Goal: Use online tool/utility: Utilize a website feature to perform a specific function

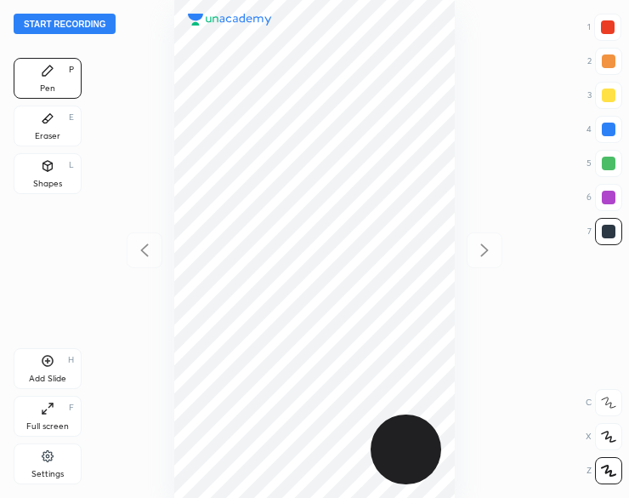
scroll to position [498, 357]
click at [71, 25] on button "Start recording" at bounding box center [65, 24] width 102 height 20
click at [32, 179] on div "Shapes L" at bounding box center [48, 173] width 68 height 41
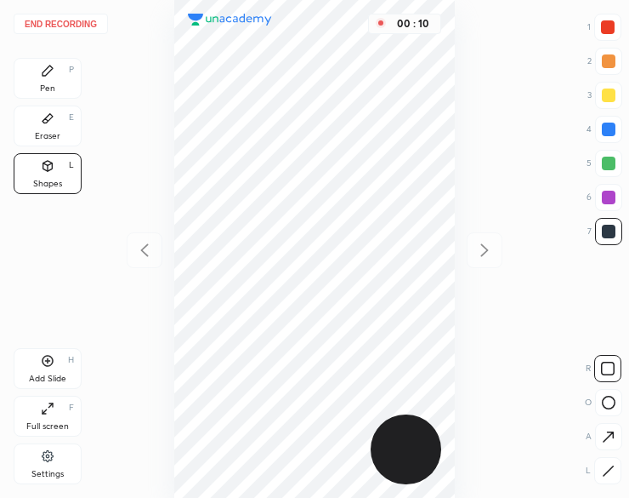
click at [604, 397] on icon at bounding box center [609, 402] width 14 height 14
click at [604, 401] on icon at bounding box center [609, 402] width 14 height 14
click at [606, 476] on icon at bounding box center [608, 470] width 13 height 13
click at [44, 130] on div "Eraser E" at bounding box center [48, 125] width 68 height 41
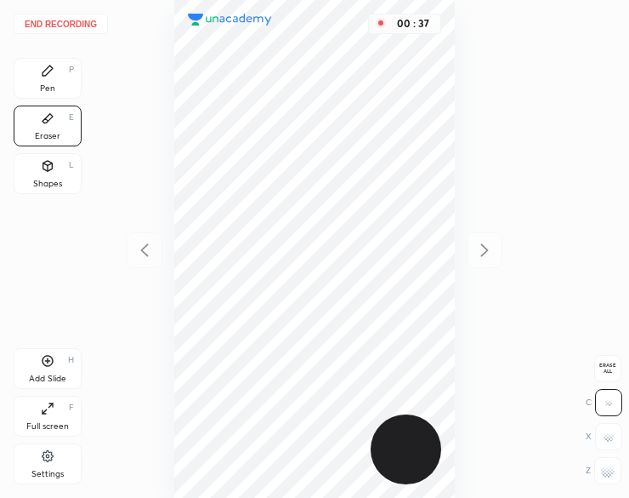
click at [50, 81] on div "Pen P" at bounding box center [48, 78] width 68 height 41
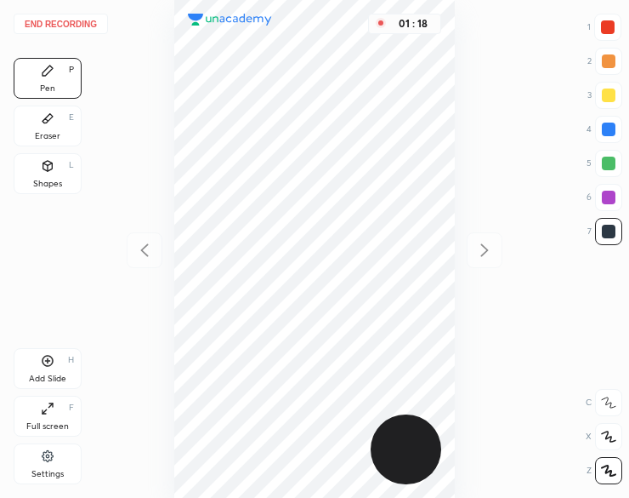
click at [46, 372] on div "Add Slide H" at bounding box center [48, 368] width 68 height 41
click at [148, 247] on icon at bounding box center [144, 250] width 20 height 20
click at [480, 253] on icon at bounding box center [485, 250] width 20 height 20
click at [54, 368] on div "Add Slide H" at bounding box center [48, 368] width 68 height 41
click at [128, 246] on div at bounding box center [145, 250] width 36 height 36
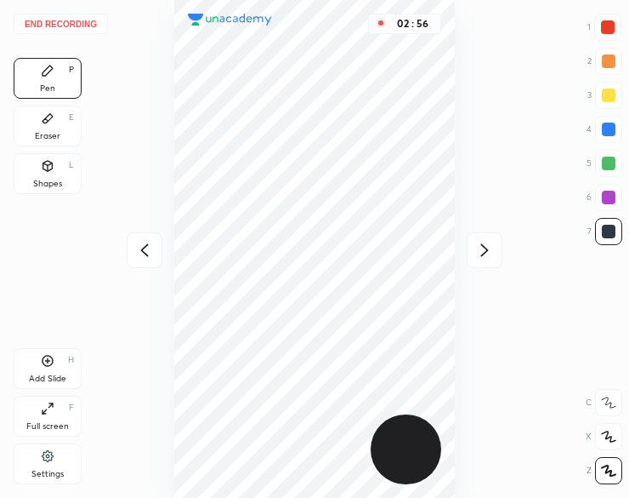
click at [604, 200] on div at bounding box center [609, 197] width 14 height 14
click at [136, 253] on icon at bounding box center [144, 250] width 20 height 20
click at [484, 247] on icon at bounding box center [485, 250] width 20 height 20
click at [486, 250] on div "03 : 16" at bounding box center [314, 249] width 357 height 498
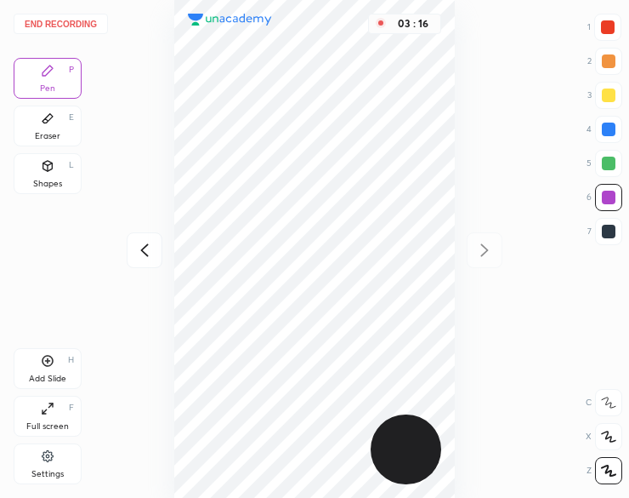
click at [486, 253] on div "03 : 16" at bounding box center [314, 249] width 357 height 498
click at [34, 21] on button "End recording" at bounding box center [61, 24] width 94 height 20
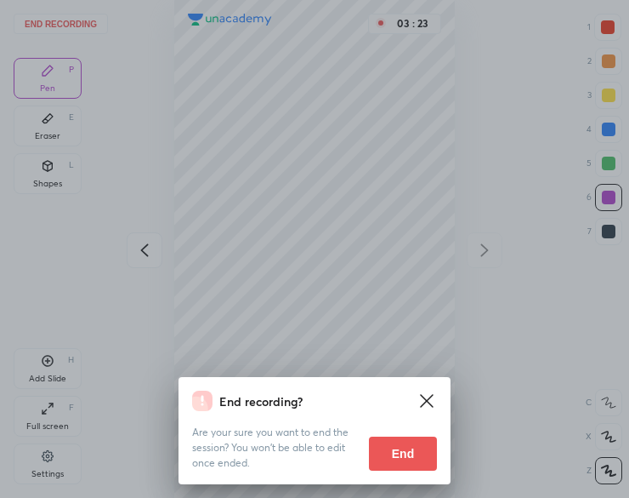
click at [404, 458] on button "End" at bounding box center [403, 453] width 68 height 34
